Goal: Check status: Check status

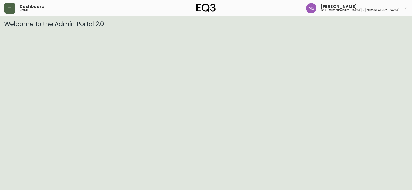
click at [11, 6] on button "button" at bounding box center [9, 8] width 11 height 11
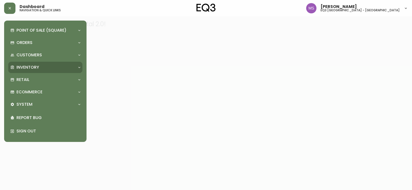
click at [38, 65] on p "Inventory" at bounding box center [27, 68] width 23 height 6
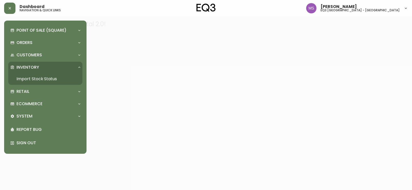
click at [30, 80] on link "Import Stock Status" at bounding box center [45, 79] width 74 height 12
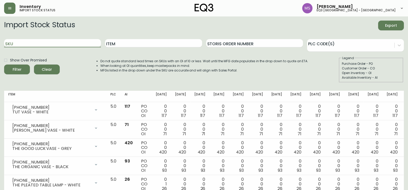
click at [54, 42] on input "SKU" at bounding box center [52, 43] width 97 height 8
paste input "[PHONE_NUMBER]"
type input "[PHONE_NUMBER]"
click at [4, 65] on button "Filter" at bounding box center [17, 70] width 26 height 10
